Goal: Obtain resource: Download file/media

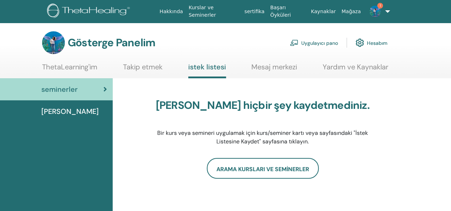
click at [59, 114] on font "Dersler" at bounding box center [69, 111] width 57 height 9
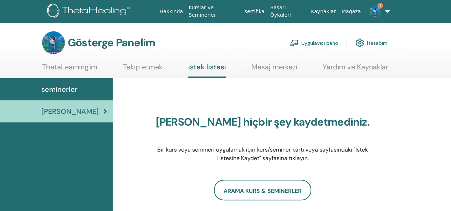
click at [79, 90] on div "seminerler" at bounding box center [56, 89] width 101 height 11
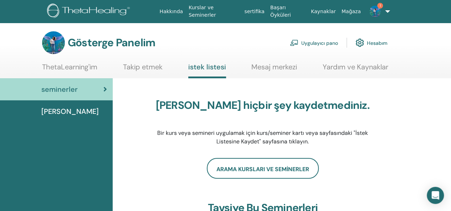
click at [375, 10] on img at bounding box center [374, 11] width 11 height 11
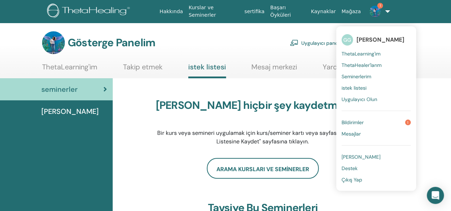
click at [356, 123] on font "Bildirimler" at bounding box center [352, 122] width 22 height 6
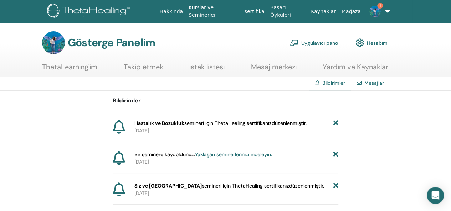
click at [170, 123] on font "Hastalık ve Bozukluk" at bounding box center [159, 123] width 50 height 6
click at [82, 64] on font "ThetaLearning'im" at bounding box center [69, 66] width 55 height 9
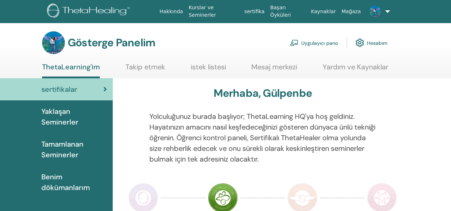
click at [78, 149] on span "Tamamlanan Seminerler" at bounding box center [74, 149] width 66 height 21
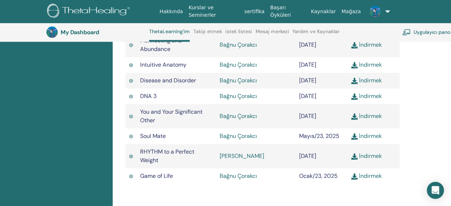
scroll to position [375, 0]
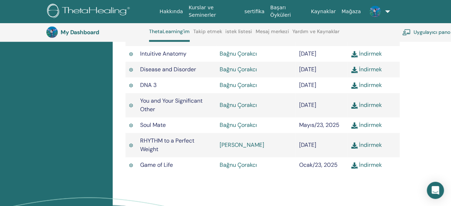
click at [374, 66] on link "İndirmek" at bounding box center [366, 69] width 31 height 7
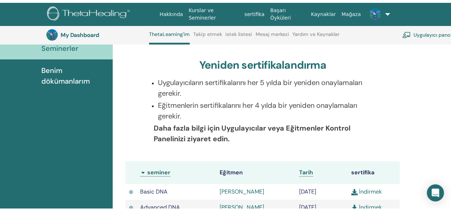
scroll to position [0, 0]
